Goal: Transaction & Acquisition: Purchase product/service

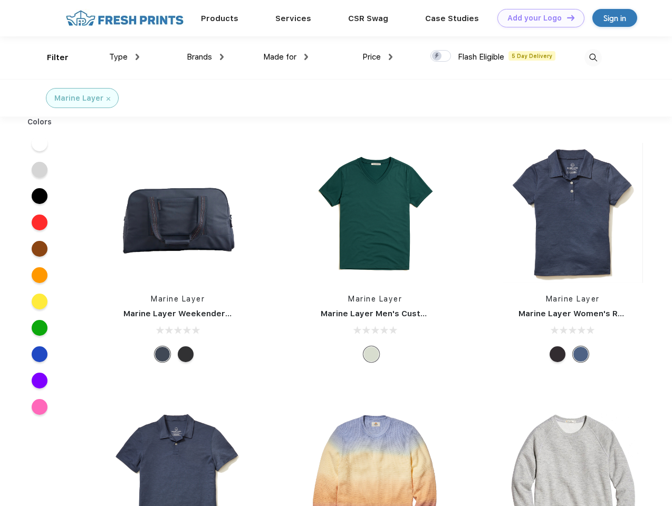
scroll to position [1, 0]
click at [537, 18] on link "Add your Logo Design Tool" at bounding box center [540, 18] width 87 height 18
click at [0, 0] on div "Design Tool" at bounding box center [0, 0] width 0 height 0
click at [566, 17] on link "Add your Logo Design Tool" at bounding box center [540, 18] width 87 height 18
click at [51, 57] on div "Filter" at bounding box center [58, 58] width 22 height 12
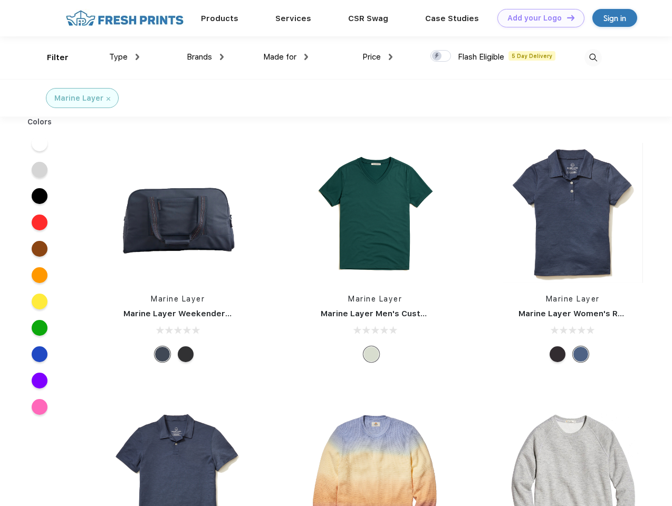
click at [124, 57] on span "Type" at bounding box center [118, 56] width 18 height 9
click at [205, 57] on span "Brands" at bounding box center [199, 56] width 25 height 9
click at [286, 57] on span "Made for" at bounding box center [279, 56] width 33 height 9
click at [378, 57] on span "Price" at bounding box center [371, 56] width 18 height 9
click at [441, 56] on div at bounding box center [440, 56] width 21 height 12
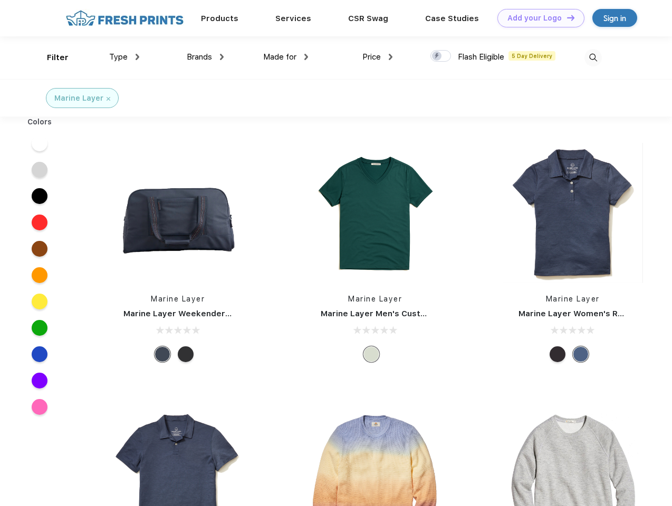
click at [437, 56] on input "checkbox" at bounding box center [433, 53] width 7 height 7
click at [593, 57] on img at bounding box center [592, 57] width 17 height 17
